Goal: Browse casually

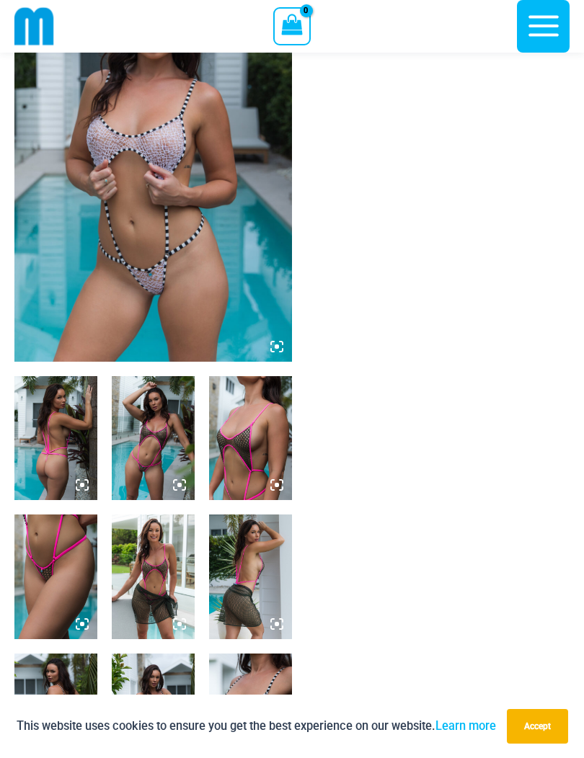
scroll to position [143, 0]
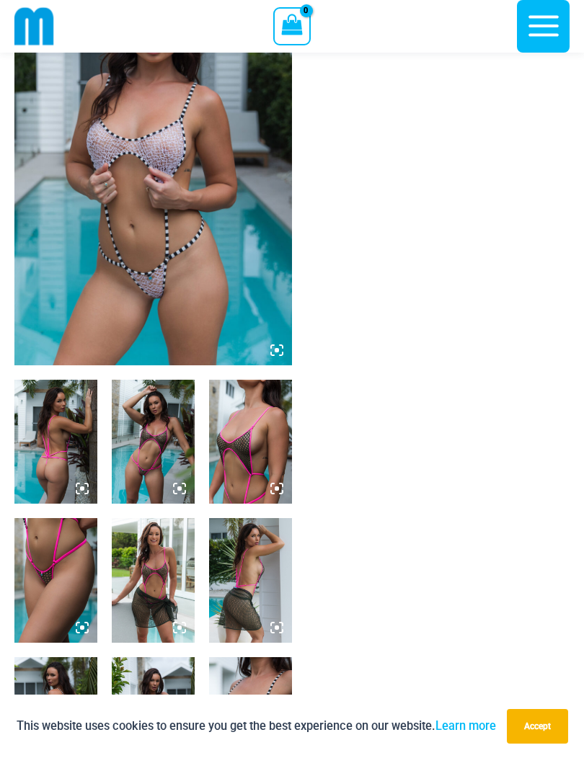
click at [173, 204] on img at bounding box center [152, 157] width 277 height 417
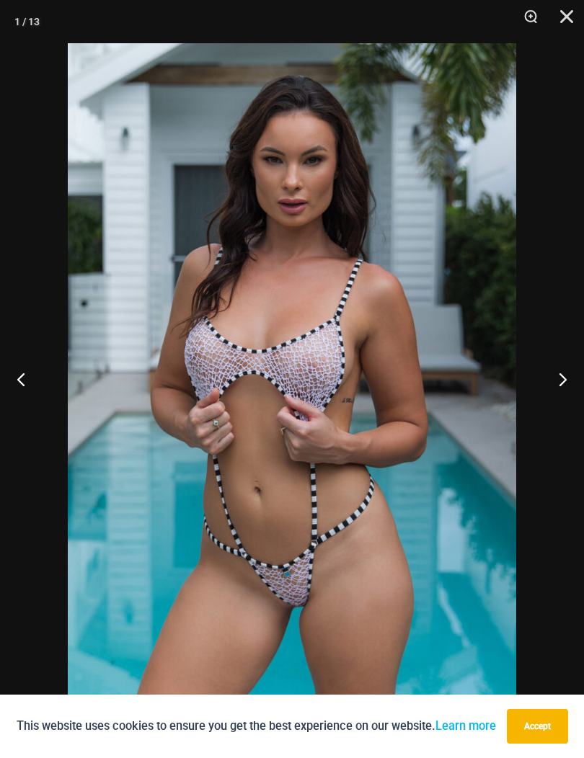
click at [557, 383] on button "Next" at bounding box center [557, 379] width 54 height 72
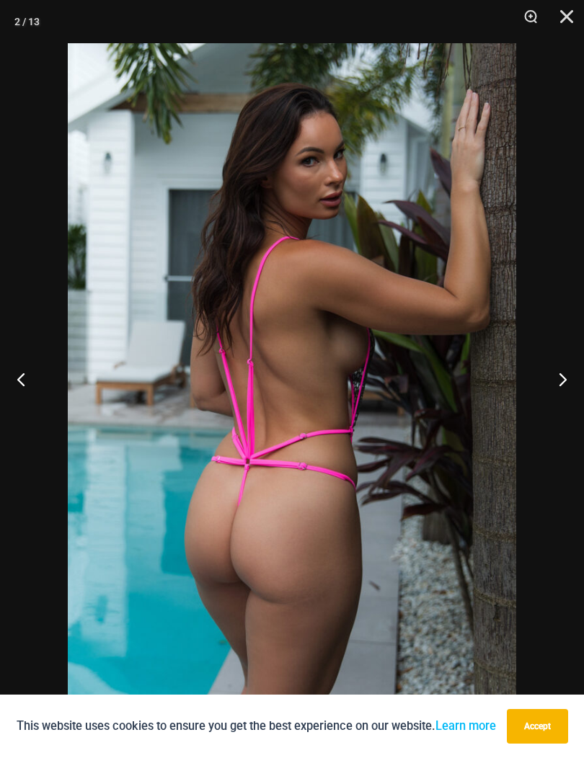
click at [559, 378] on button "Next" at bounding box center [557, 379] width 54 height 72
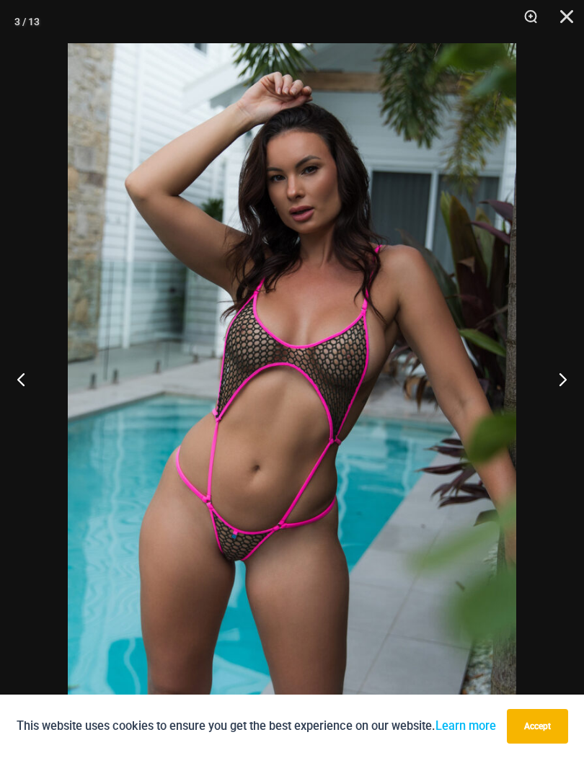
click at [556, 375] on button "Next" at bounding box center [557, 379] width 54 height 72
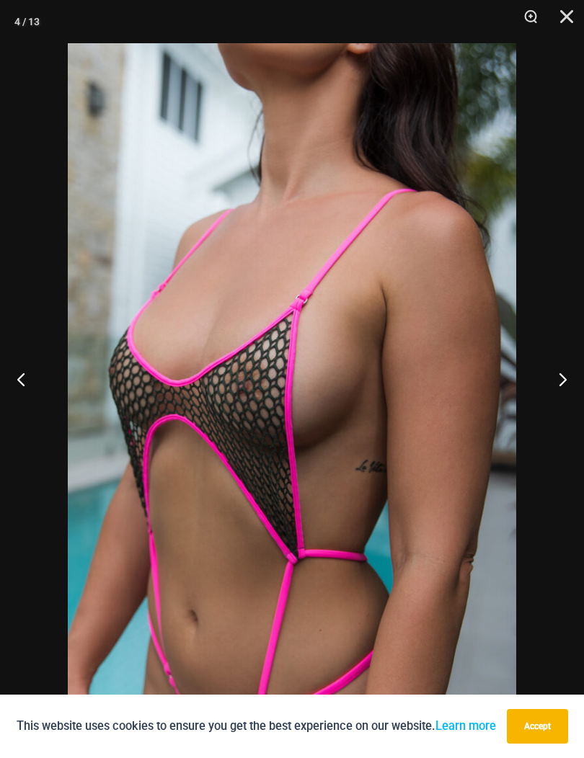
click at [561, 375] on button "Next" at bounding box center [557, 379] width 54 height 72
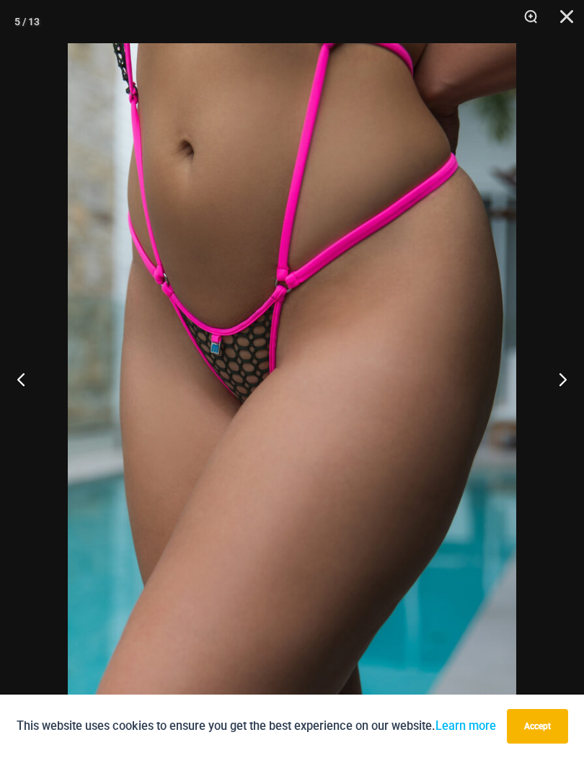
click at [557, 374] on button "Next" at bounding box center [557, 379] width 54 height 72
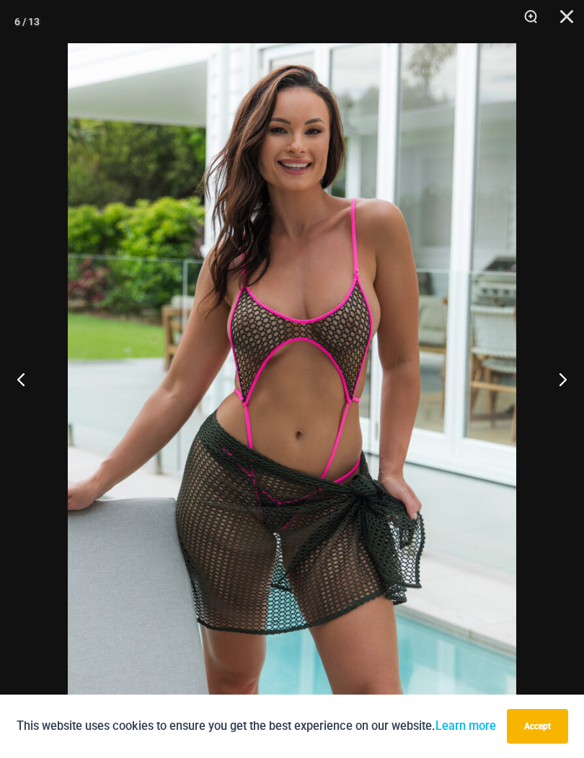
click at [558, 377] on button "Next" at bounding box center [557, 379] width 54 height 72
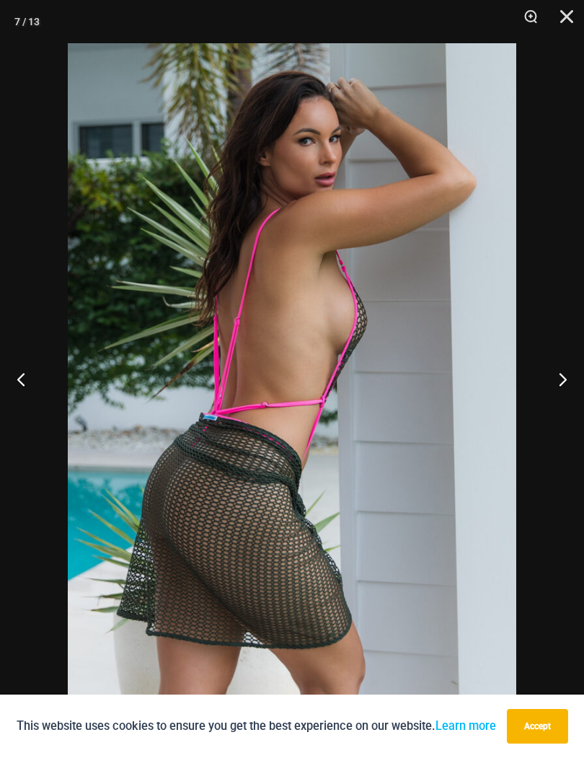
click at [561, 378] on button "Next" at bounding box center [557, 379] width 54 height 72
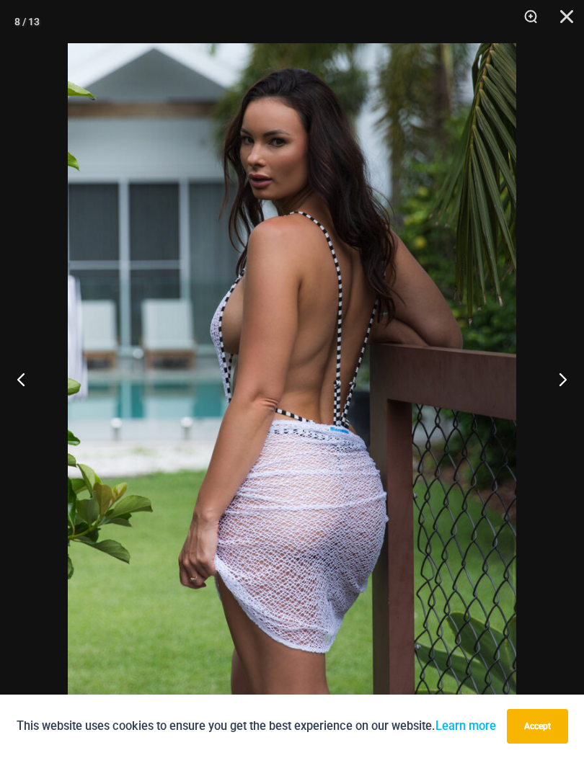
click at [559, 377] on button "Next" at bounding box center [557, 379] width 54 height 72
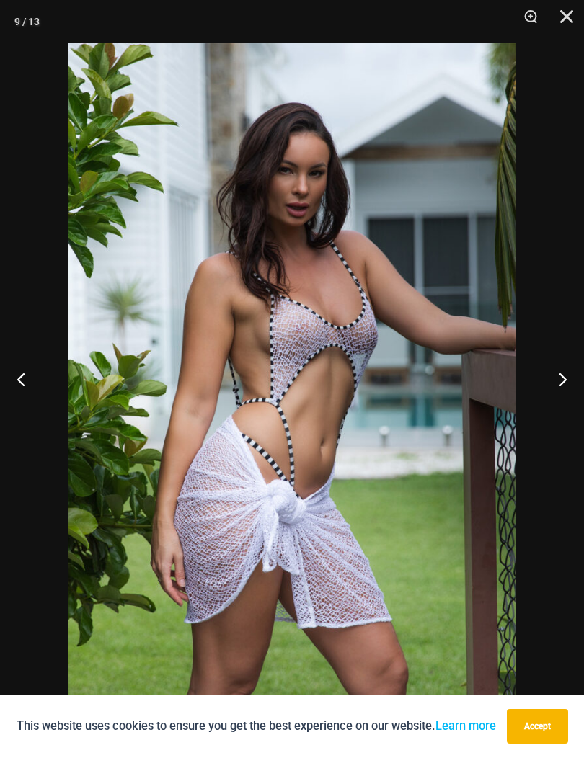
click at [559, 375] on button "Next" at bounding box center [557, 379] width 54 height 72
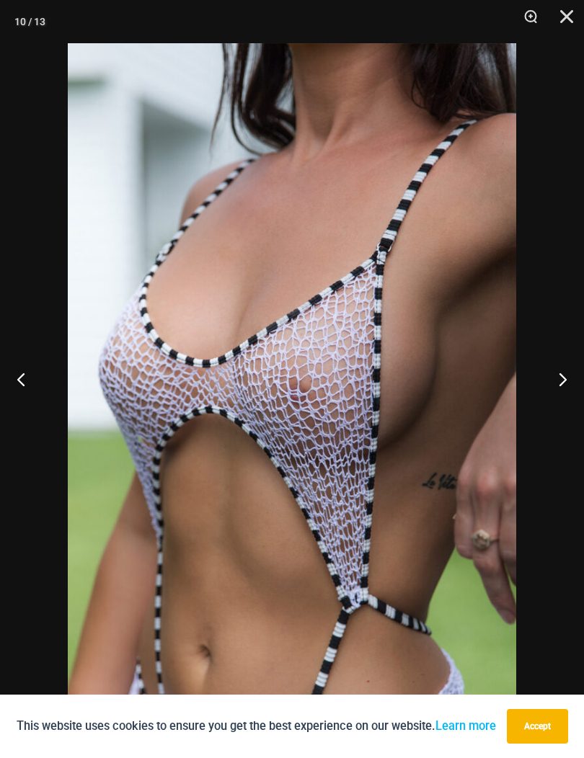
click at [559, 383] on button "Next" at bounding box center [557, 379] width 54 height 72
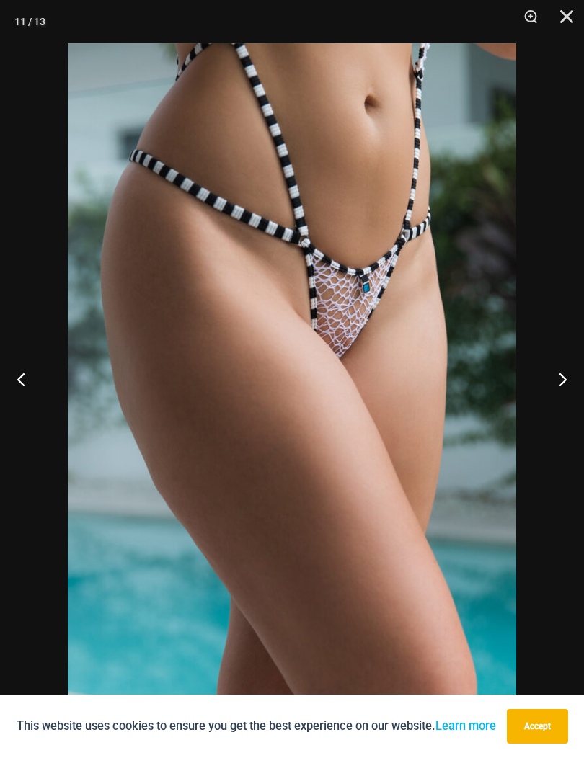
click at [556, 386] on button "Next" at bounding box center [557, 379] width 54 height 72
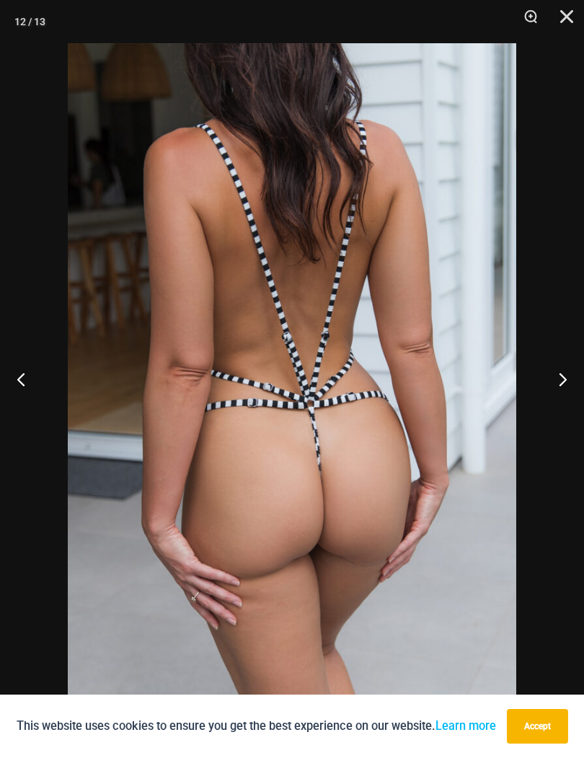
click at [557, 386] on button "Next" at bounding box center [557, 379] width 54 height 72
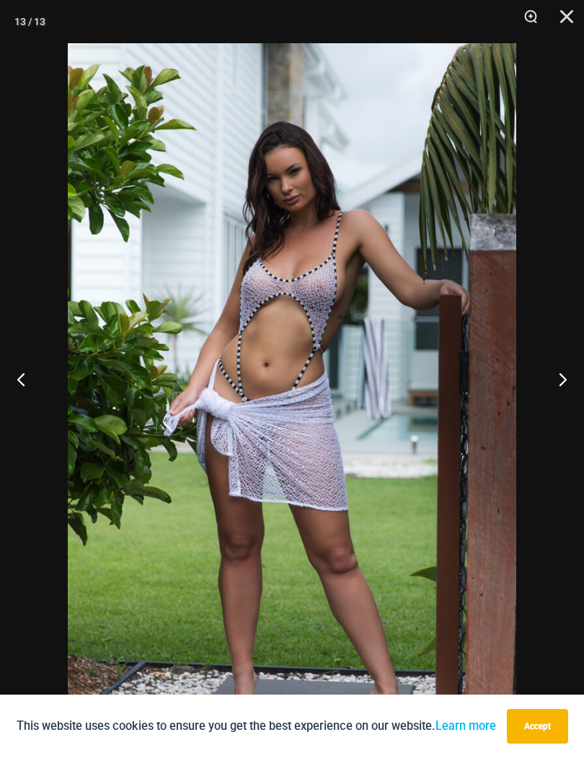
click at [542, 382] on button "Next" at bounding box center [557, 379] width 54 height 72
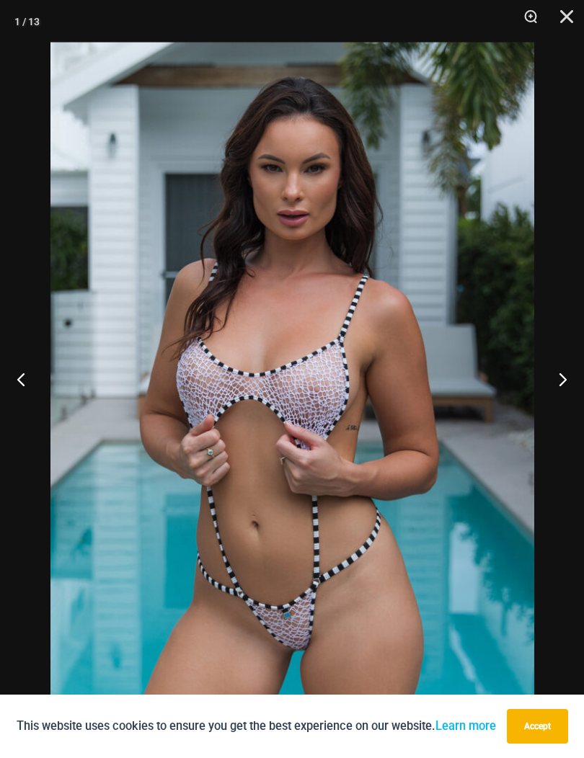
click at [569, 378] on button "Next" at bounding box center [557, 379] width 54 height 72
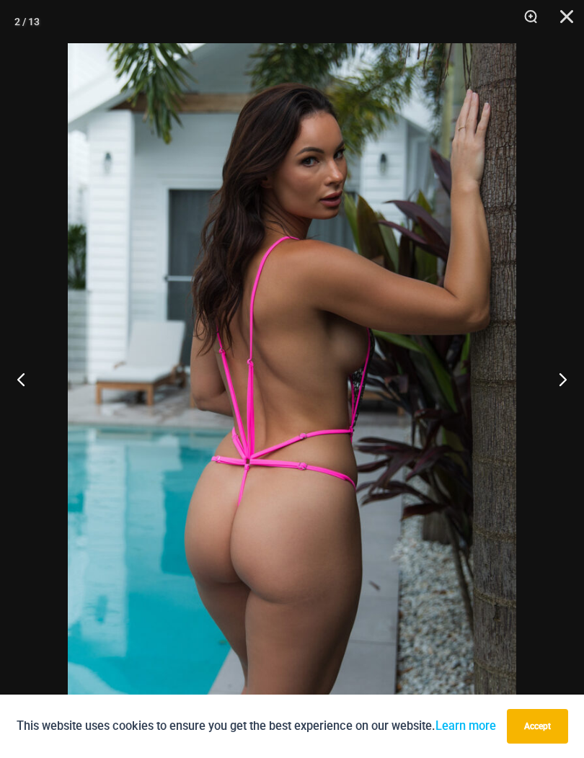
click at [564, 378] on button "Next" at bounding box center [557, 379] width 54 height 72
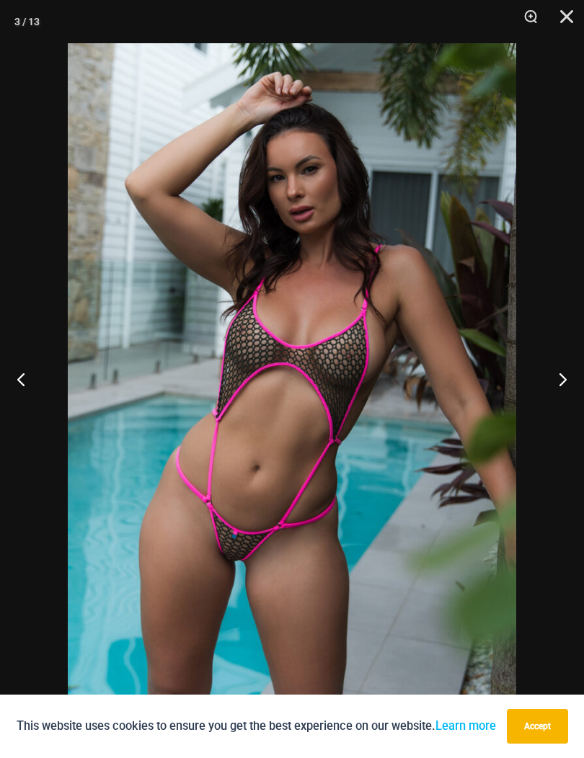
click at [561, 375] on button "Next" at bounding box center [557, 379] width 54 height 72
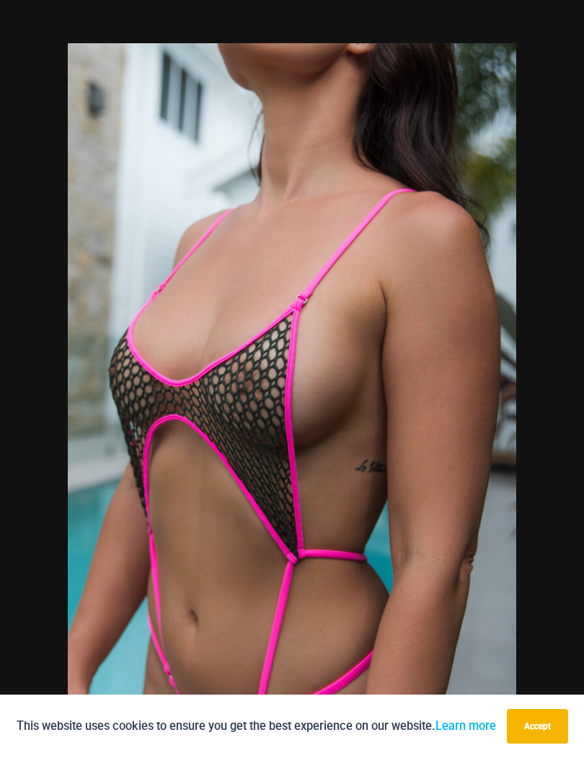
click at [554, 381] on div at bounding box center [292, 379] width 584 height 758
click at [504, 386] on img at bounding box center [292, 379] width 448 height 672
click at [574, 371] on div at bounding box center [292, 379] width 584 height 758
click at [569, 378] on button "Next" at bounding box center [557, 379] width 54 height 72
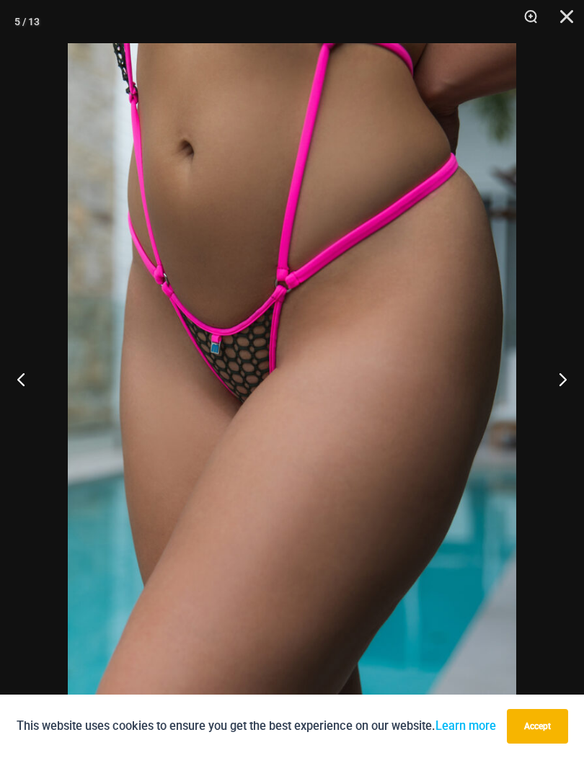
click at [562, 383] on button "Next" at bounding box center [557, 379] width 54 height 72
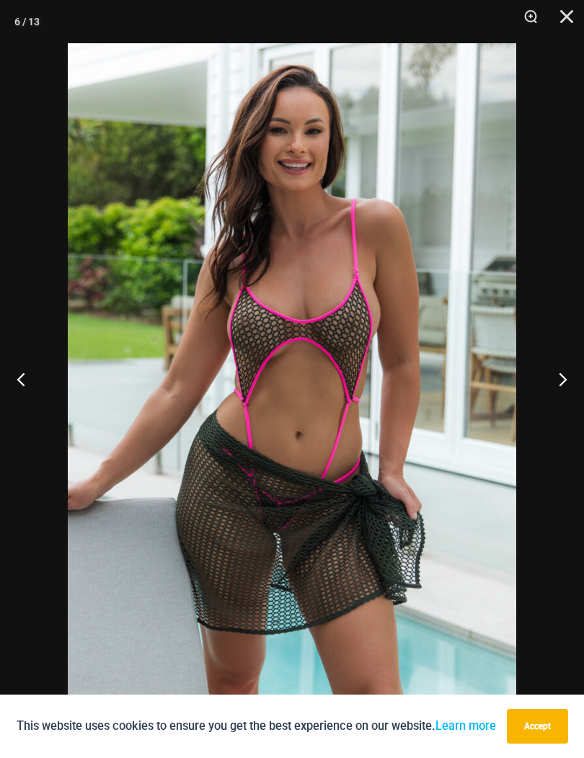
click at [560, 385] on button "Next" at bounding box center [557, 379] width 54 height 72
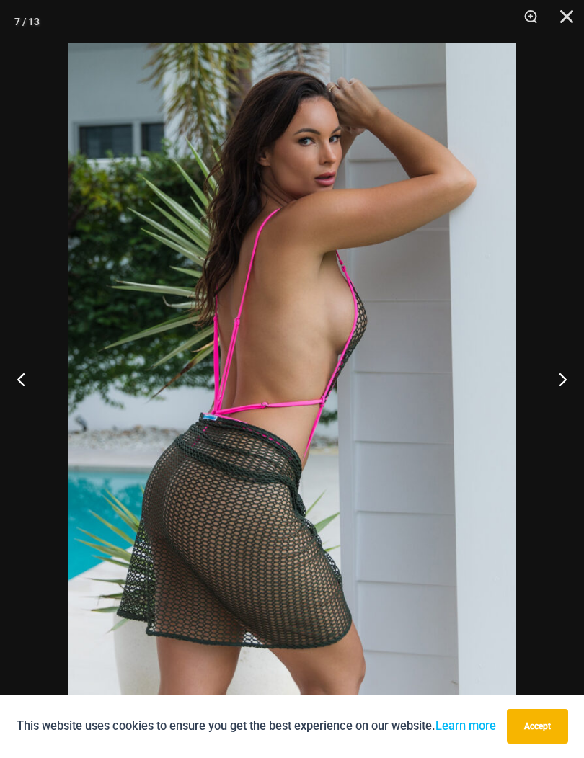
click at [560, 383] on button "Next" at bounding box center [557, 379] width 54 height 72
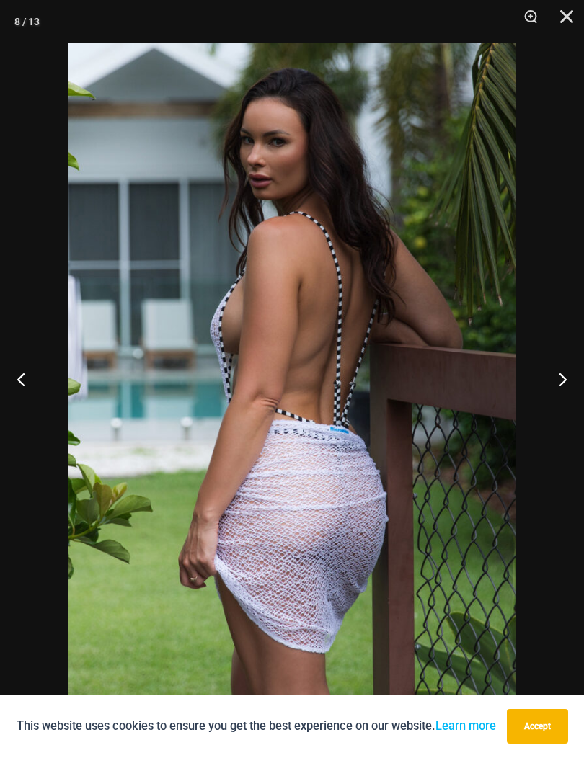
click at [562, 381] on button "Next" at bounding box center [557, 379] width 54 height 72
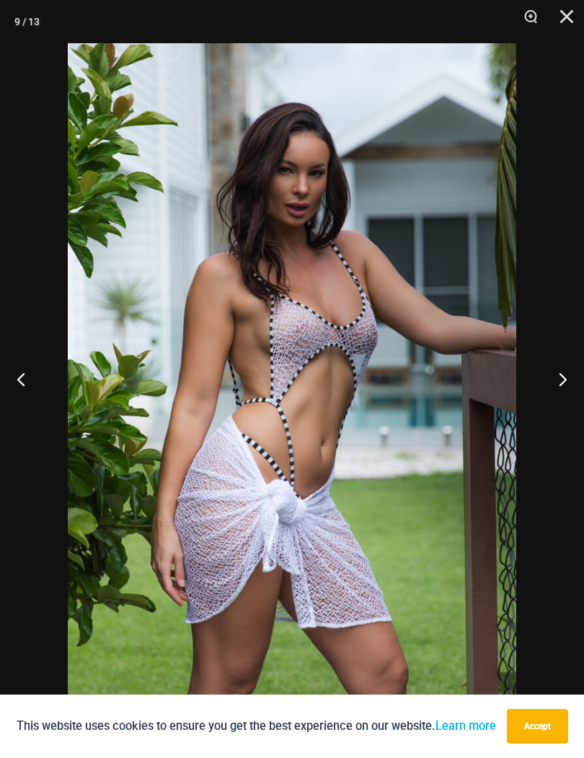
click at [559, 381] on button "Next" at bounding box center [557, 379] width 54 height 72
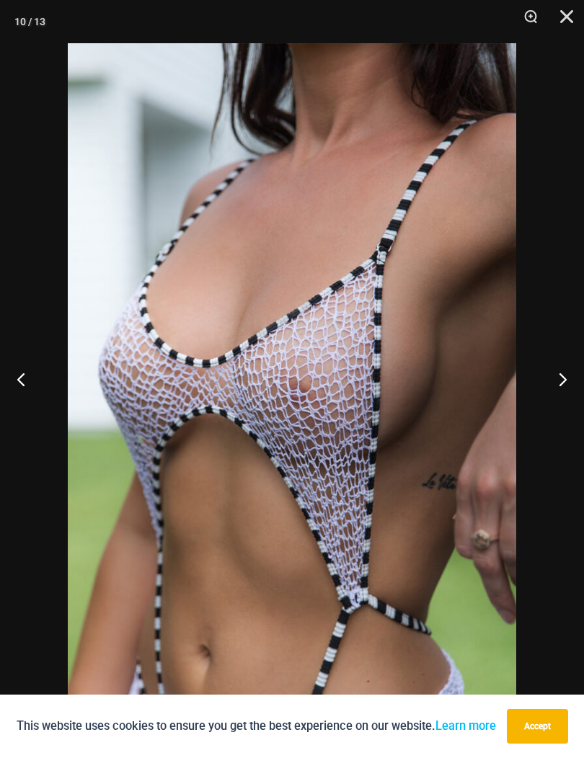
click at [555, 374] on button "Next" at bounding box center [557, 379] width 54 height 72
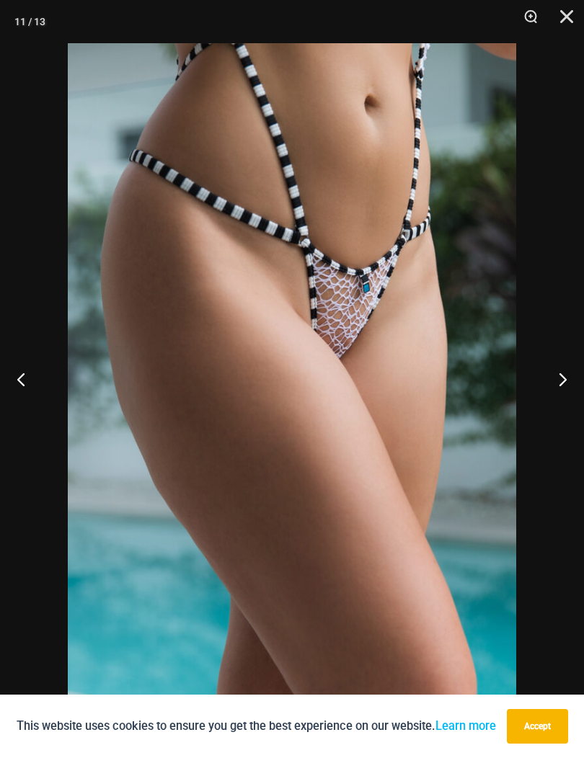
click at [552, 379] on button "Next" at bounding box center [557, 379] width 54 height 72
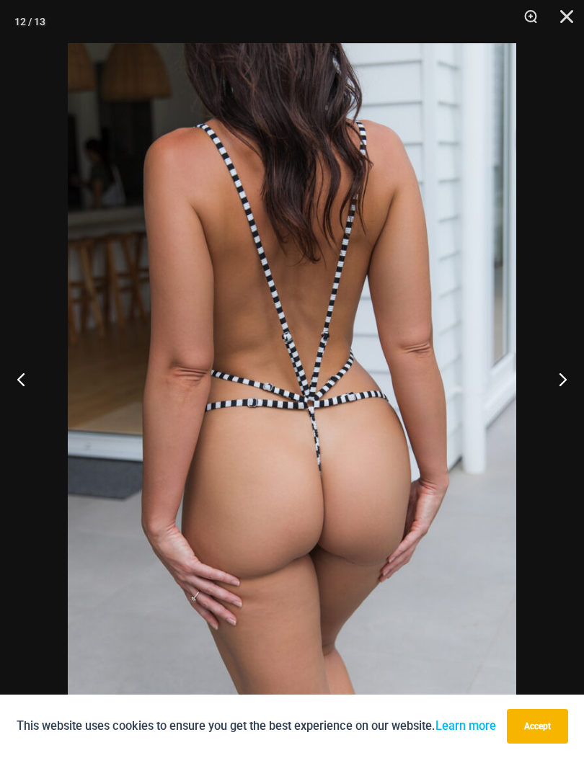
click at [557, 378] on button "Next" at bounding box center [557, 379] width 54 height 72
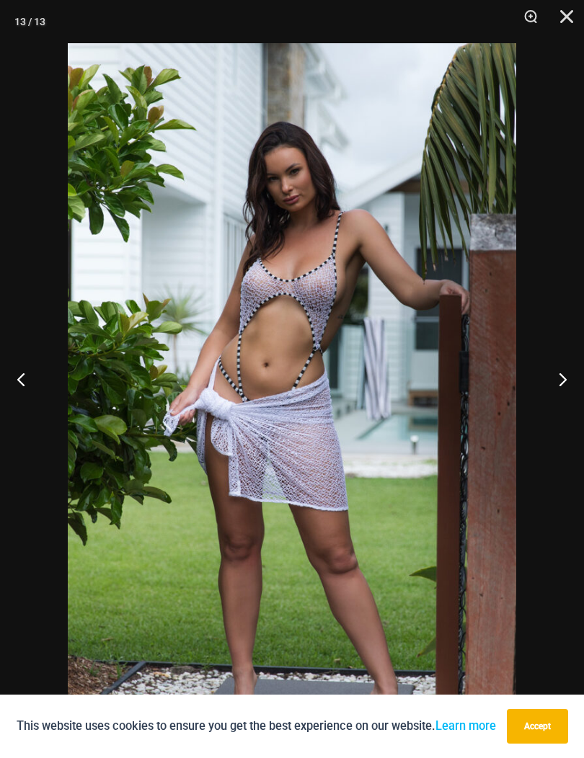
click at [559, 377] on button "Next" at bounding box center [557, 379] width 54 height 72
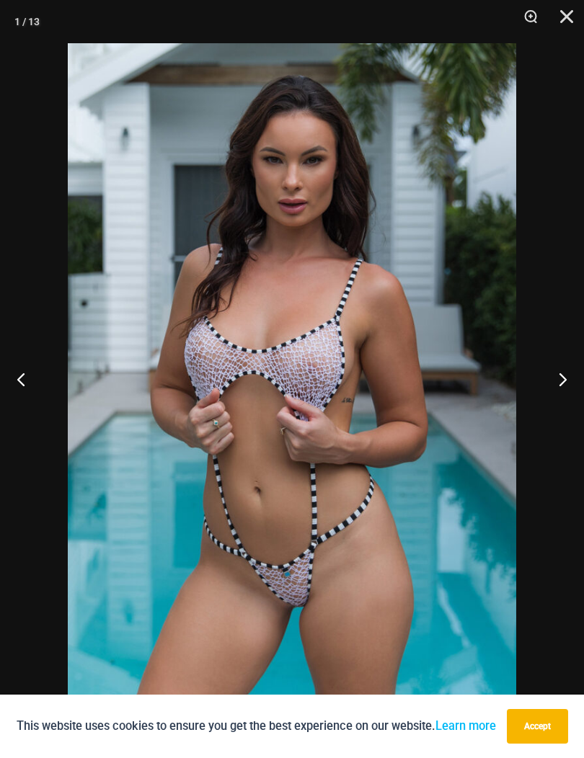
click at [564, 376] on button "Next" at bounding box center [557, 379] width 54 height 72
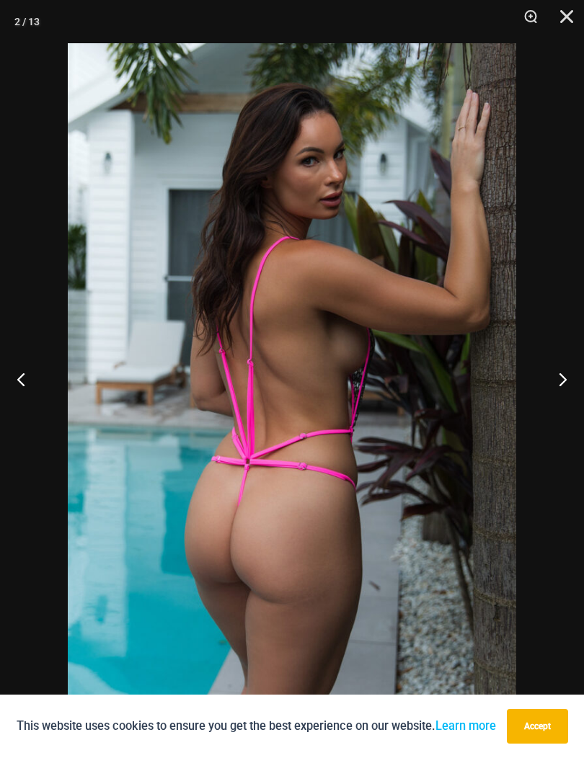
click at [333, 520] on img at bounding box center [292, 379] width 448 height 672
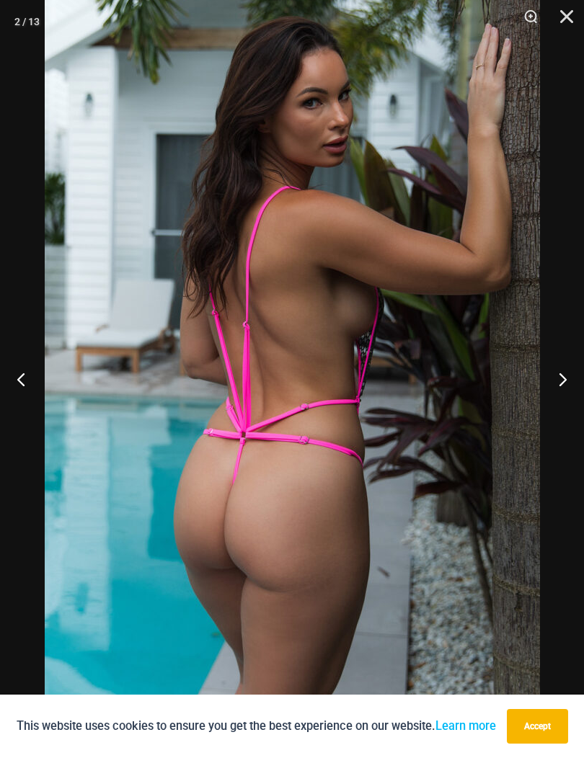
click at [568, 25] on button "Close" at bounding box center [561, 21] width 36 height 43
